Goal: Transaction & Acquisition: Purchase product/service

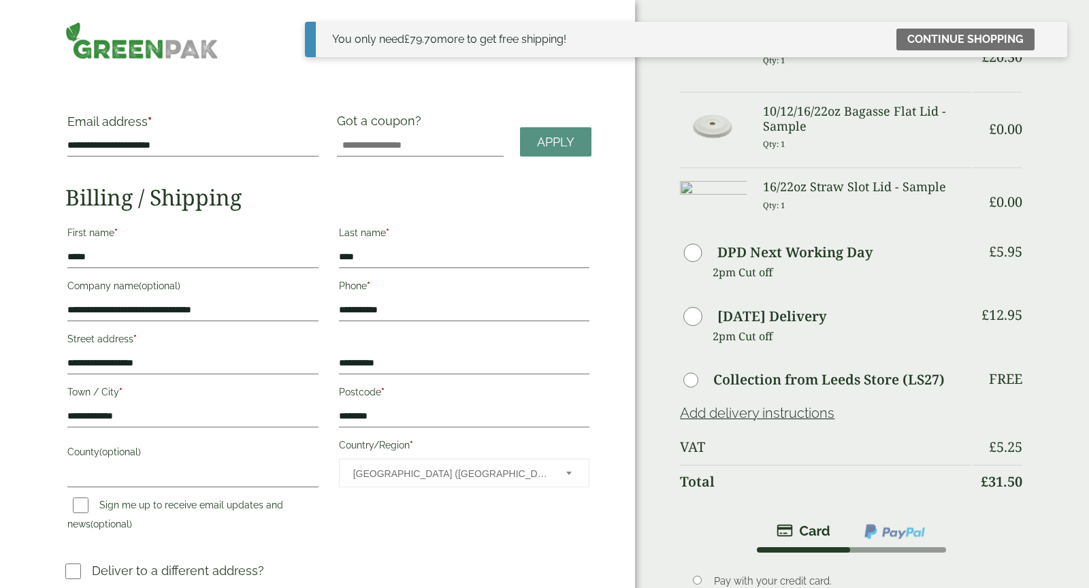
click at [688, 417] on div "Order Summary Item Ammount 16/22oz Straw Slot Lid - Full Case Qty: 1 £ 20.30 10…" at bounding box center [862, 476] width 454 height 952
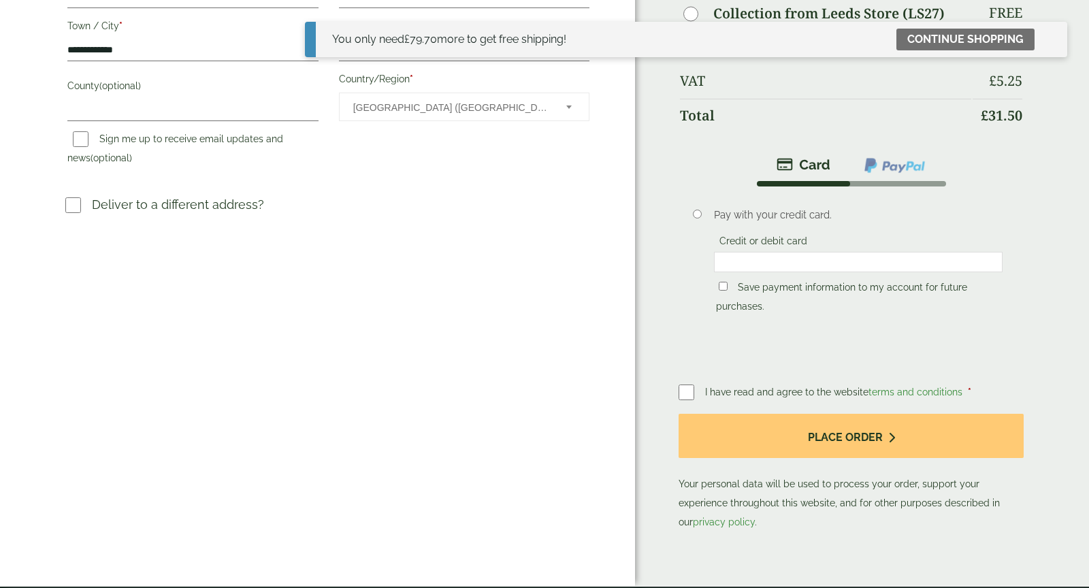
scroll to position [431, 0]
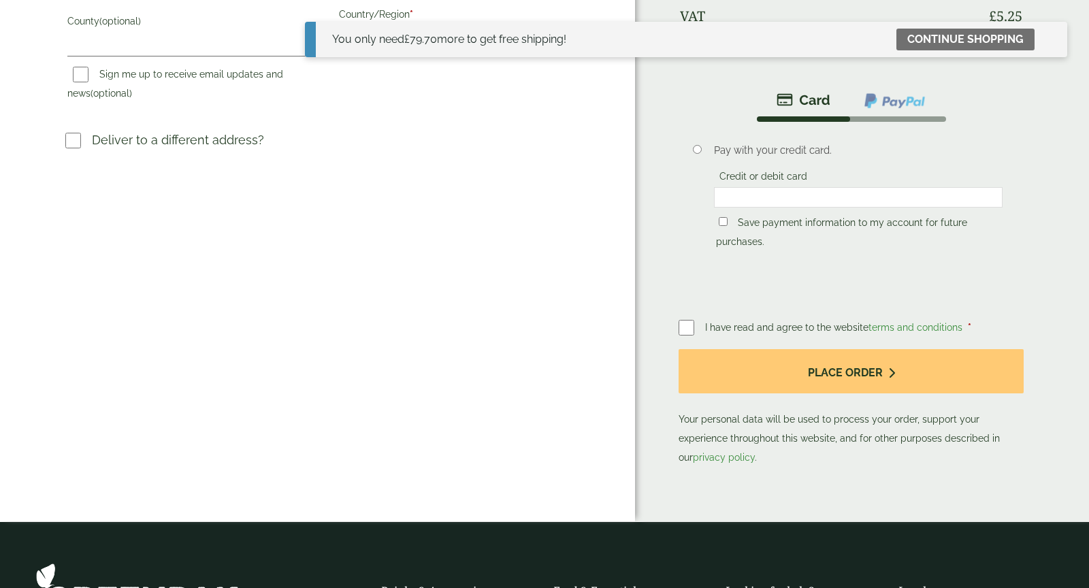
click at [688, 453] on div "Order Summary Item Ammount 16/22oz Straw Slot Lid - Full Case Qty: 1 £ 20.30 10…" at bounding box center [862, 45] width 454 height 952
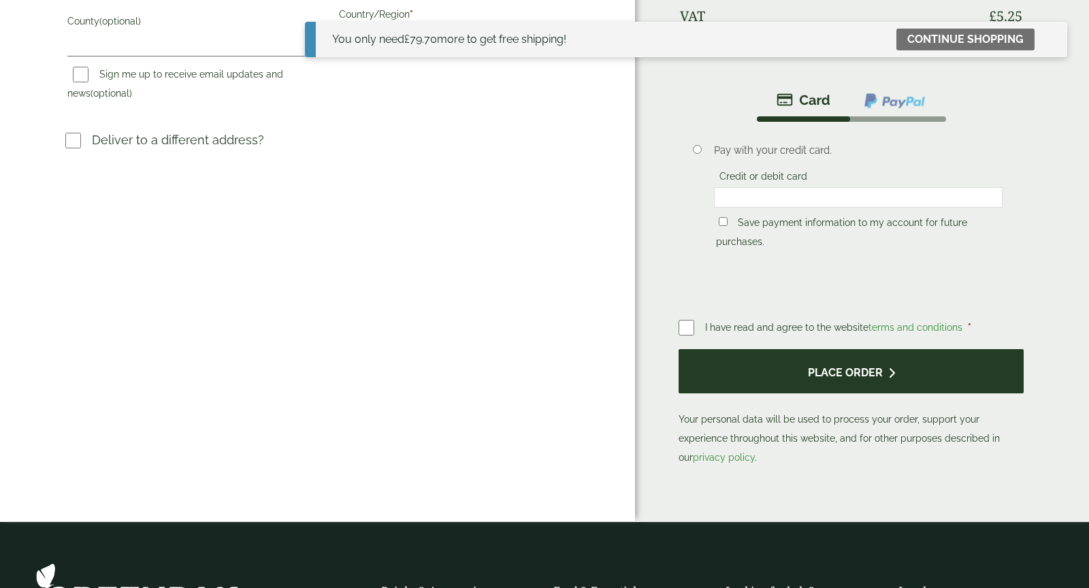
click at [775, 393] on button "Place order" at bounding box center [851, 371] width 345 height 44
click at [834, 393] on button "Place order" at bounding box center [851, 371] width 345 height 44
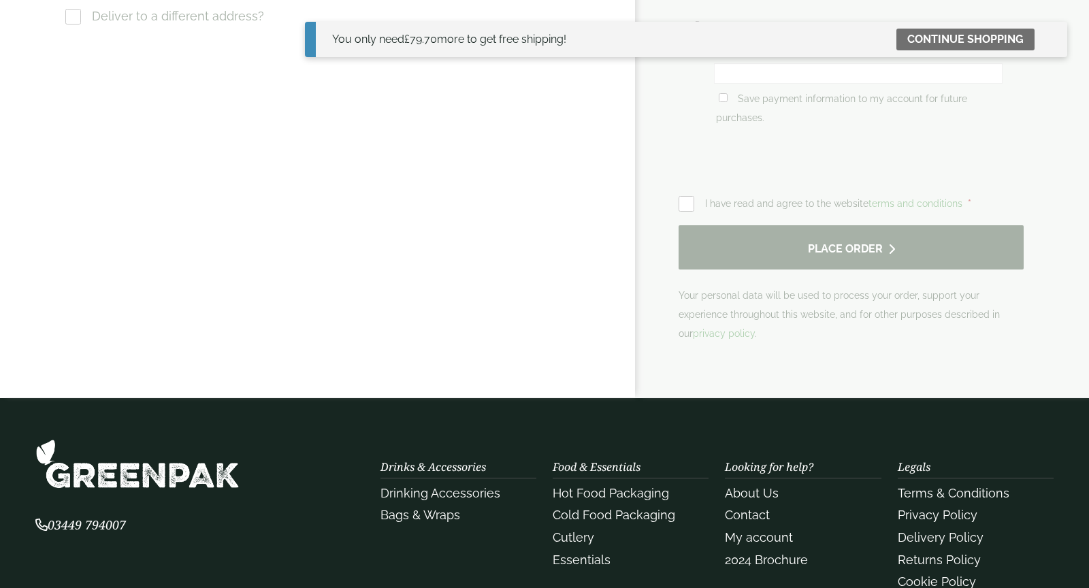
scroll to position [633, 0]
